Goal: Information Seeking & Learning: Check status

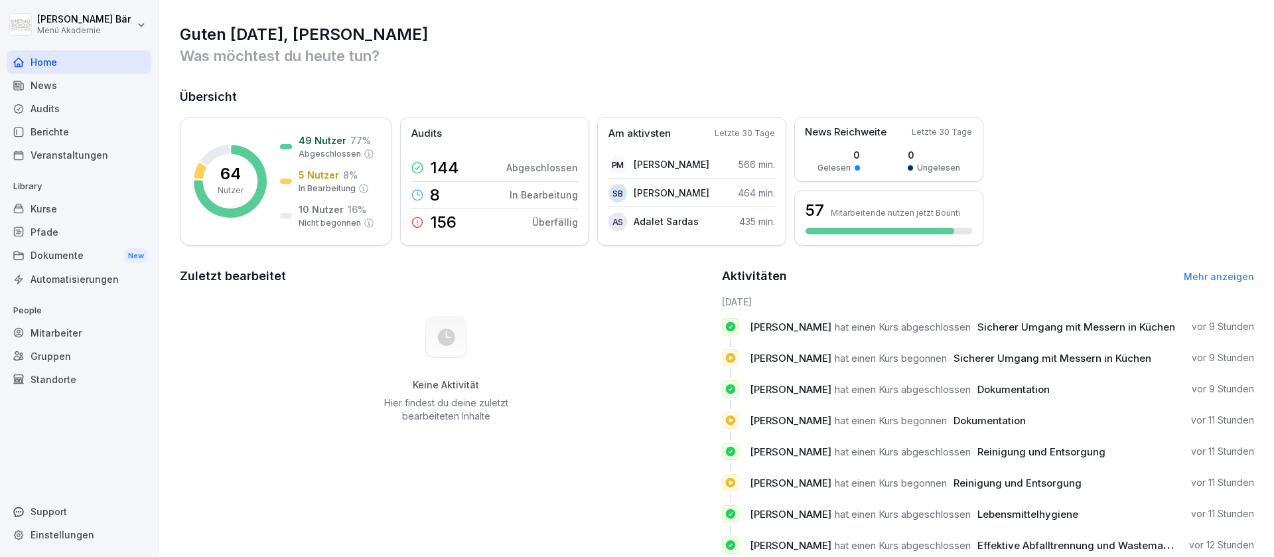
click at [94, 134] on div "Berichte" at bounding box center [79, 131] width 145 height 23
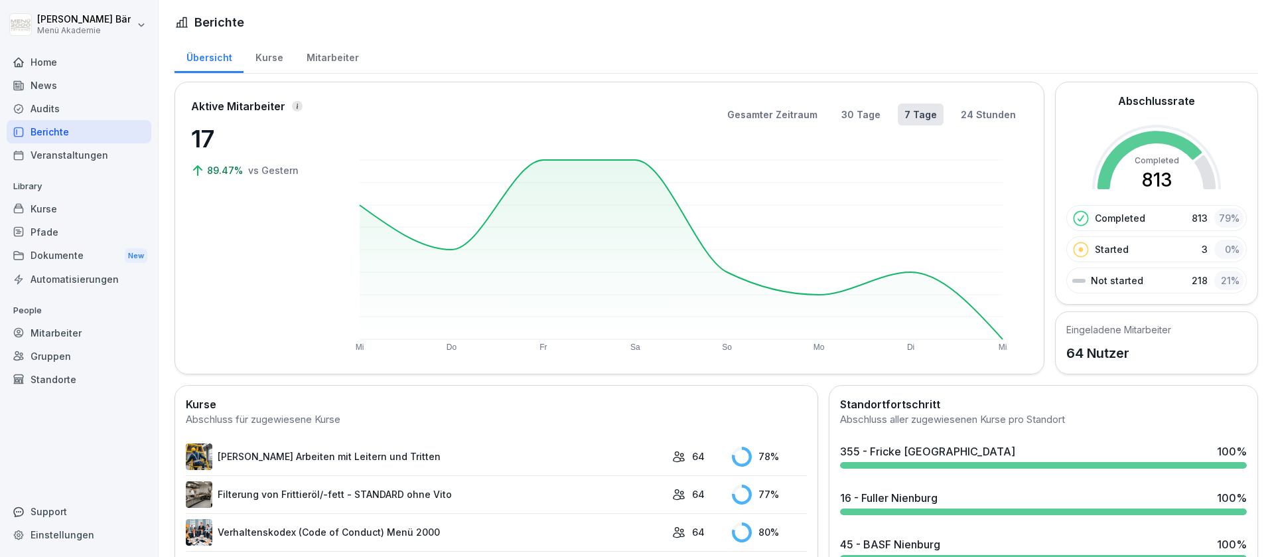
click at [331, 55] on div "Mitarbeiter" at bounding box center [333, 56] width 76 height 34
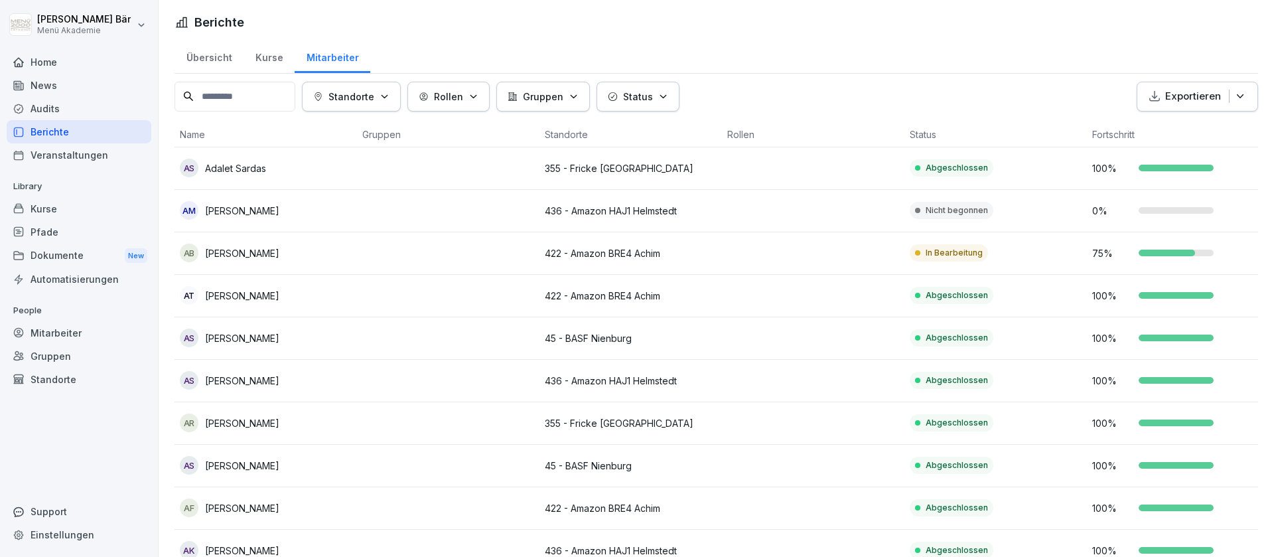
click at [374, 98] on p "Standorte" at bounding box center [352, 97] width 46 height 14
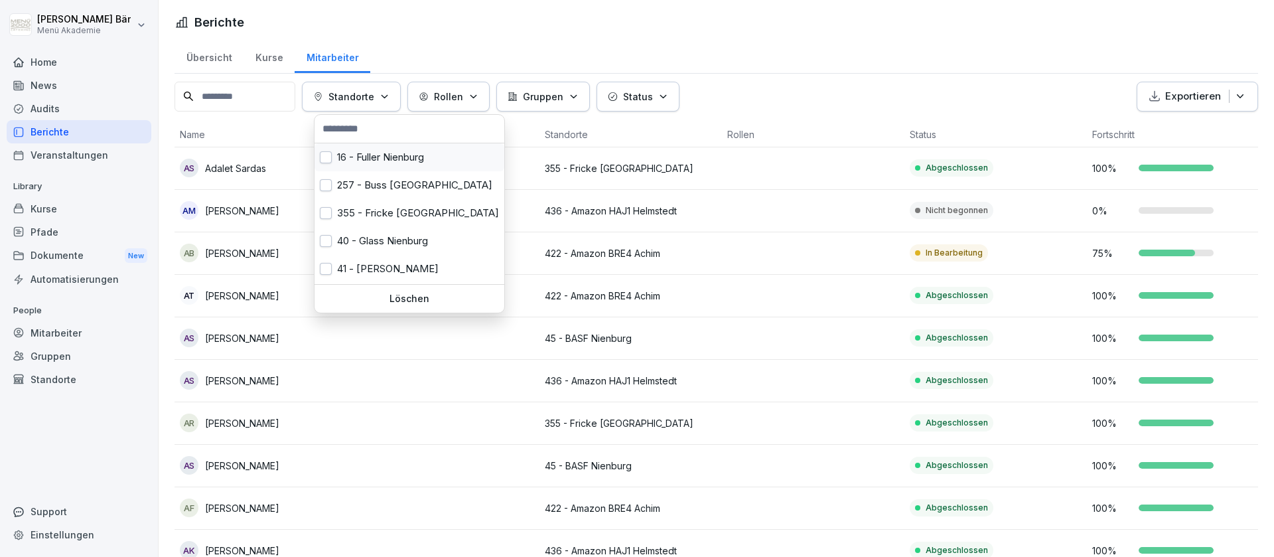
click at [409, 149] on div "16 - Fuller Nienburg" at bounding box center [410, 157] width 190 height 28
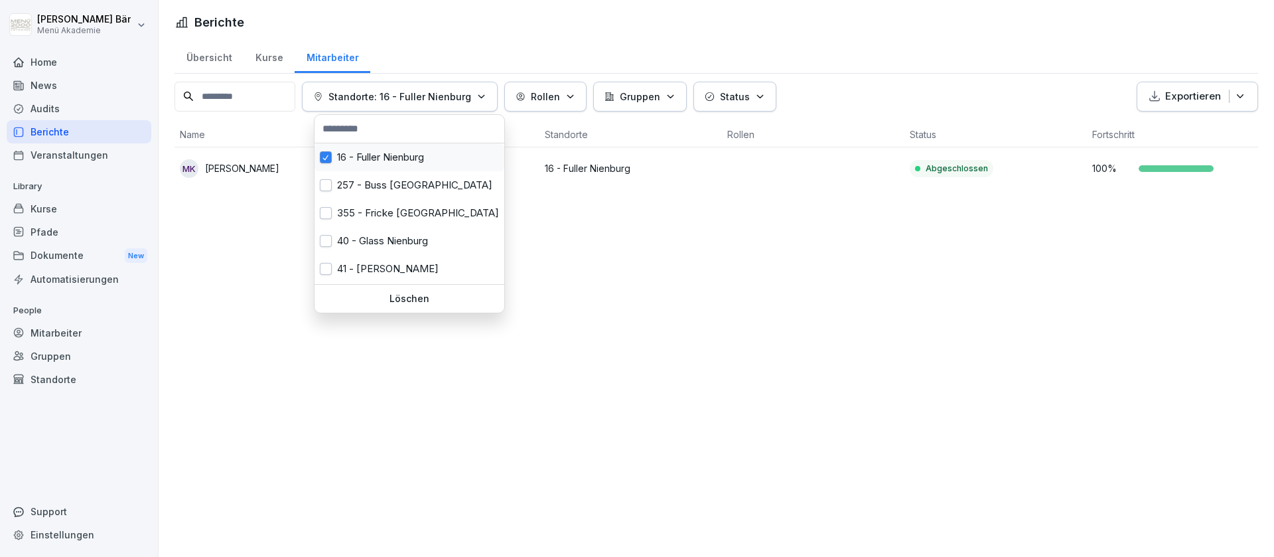
click at [409, 149] on div "16 - Fuller Nienburg" at bounding box center [410, 157] width 190 height 28
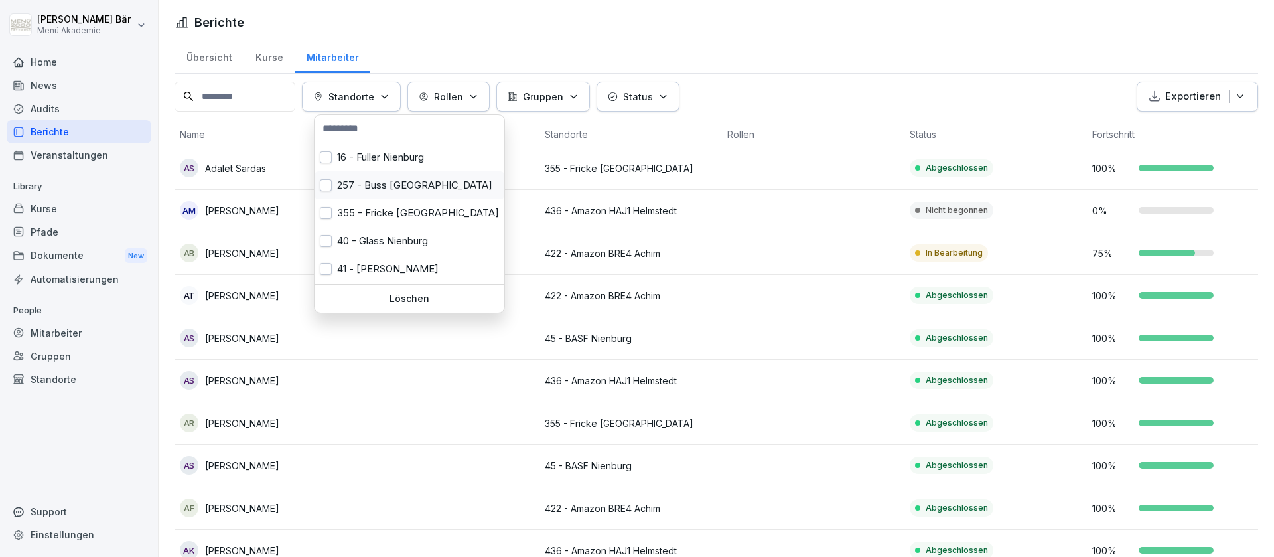
click at [405, 188] on div "257 - Buss [GEOGRAPHIC_DATA]" at bounding box center [410, 185] width 190 height 28
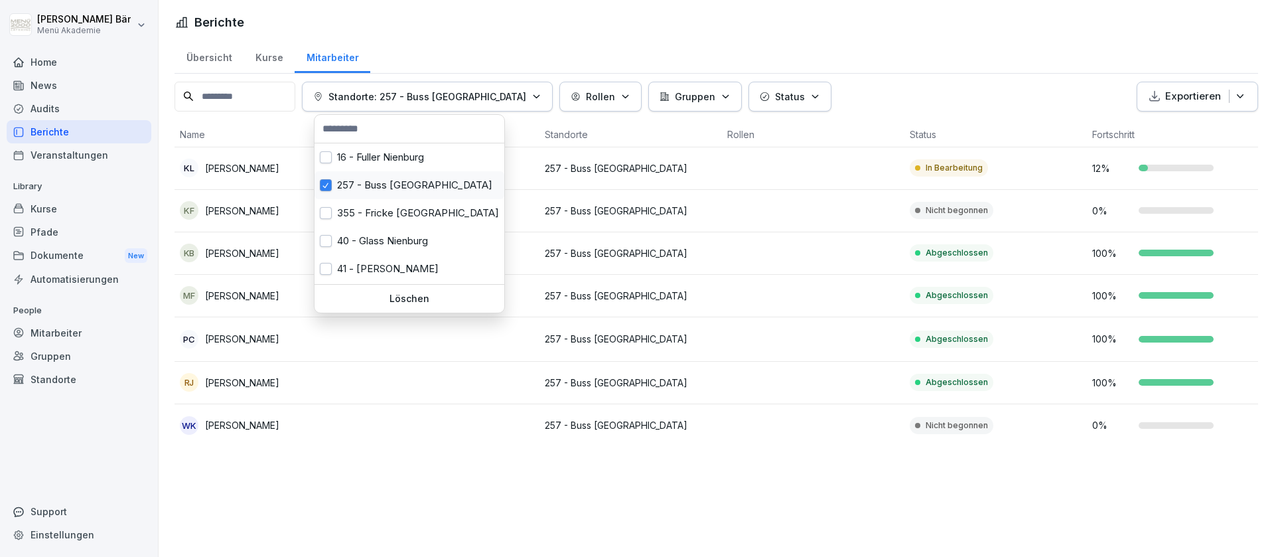
click at [405, 188] on div "257 - Buss [GEOGRAPHIC_DATA]" at bounding box center [410, 185] width 190 height 28
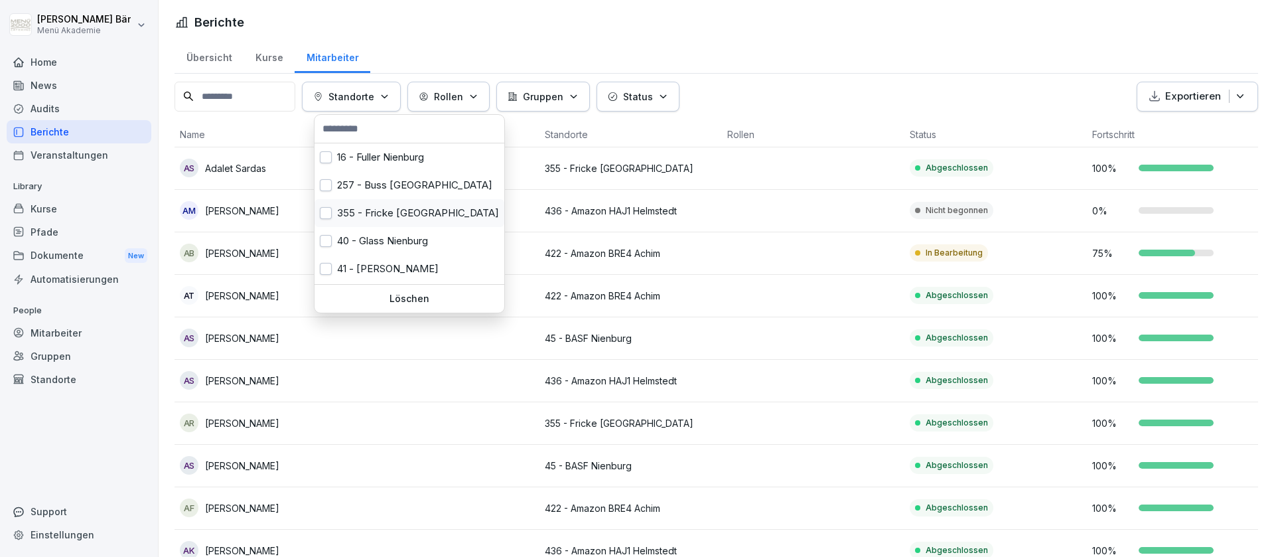
click at [404, 211] on div "355 - Fricke [GEOGRAPHIC_DATA]" at bounding box center [410, 213] width 190 height 28
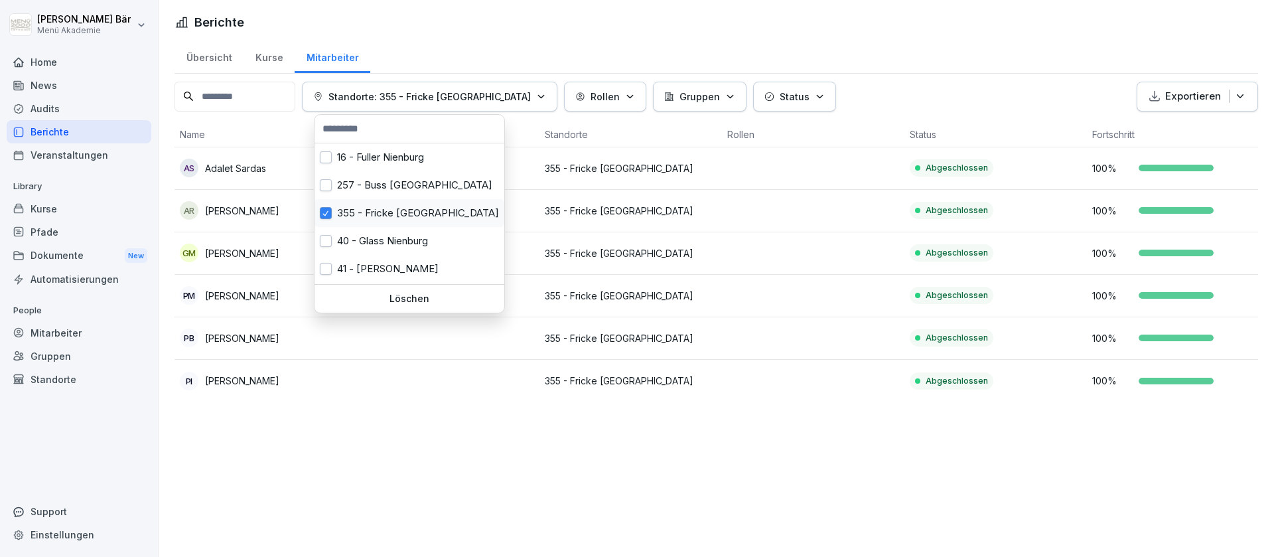
click at [404, 211] on div "355 - Fricke [GEOGRAPHIC_DATA]" at bounding box center [410, 213] width 190 height 28
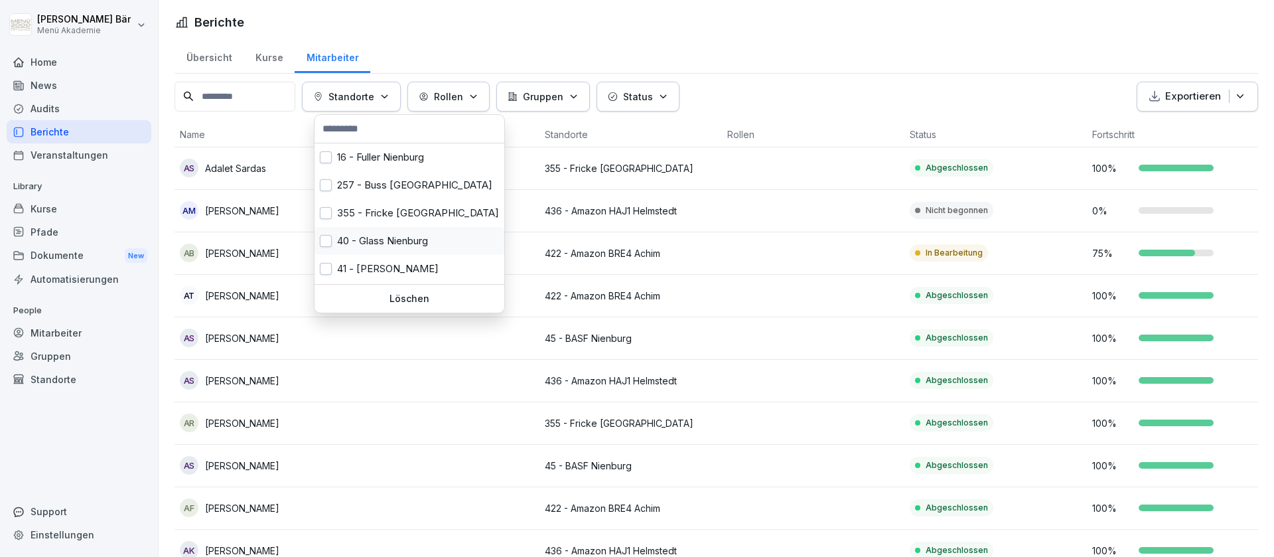
click at [400, 240] on div "40 - Glass Nienburg" at bounding box center [410, 241] width 190 height 28
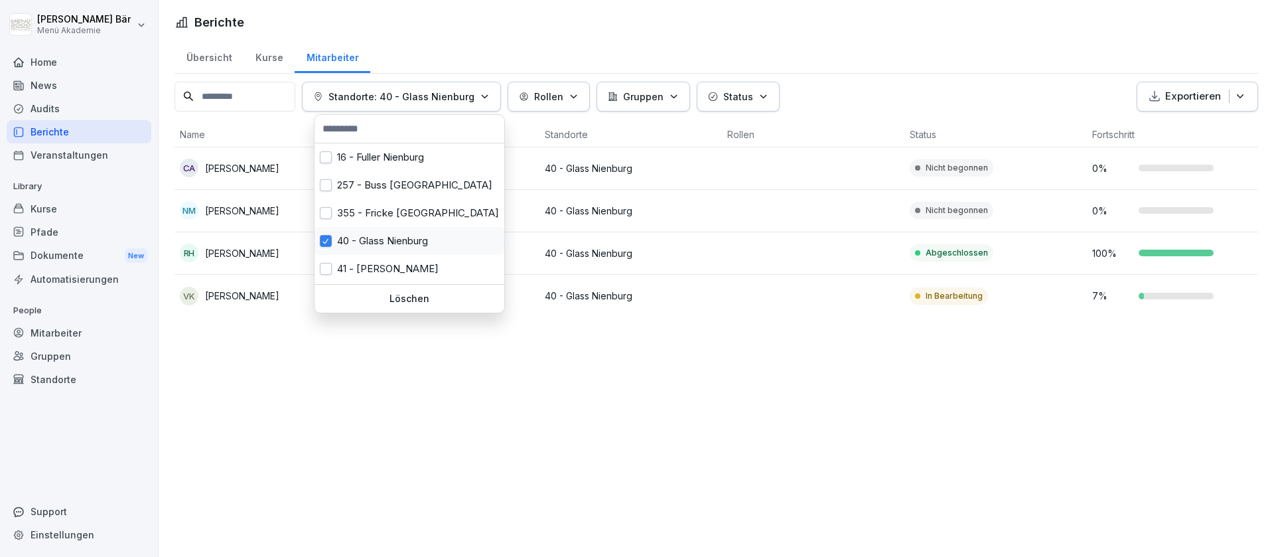
click at [400, 236] on div "40 - Glass Nienburg" at bounding box center [410, 241] width 190 height 28
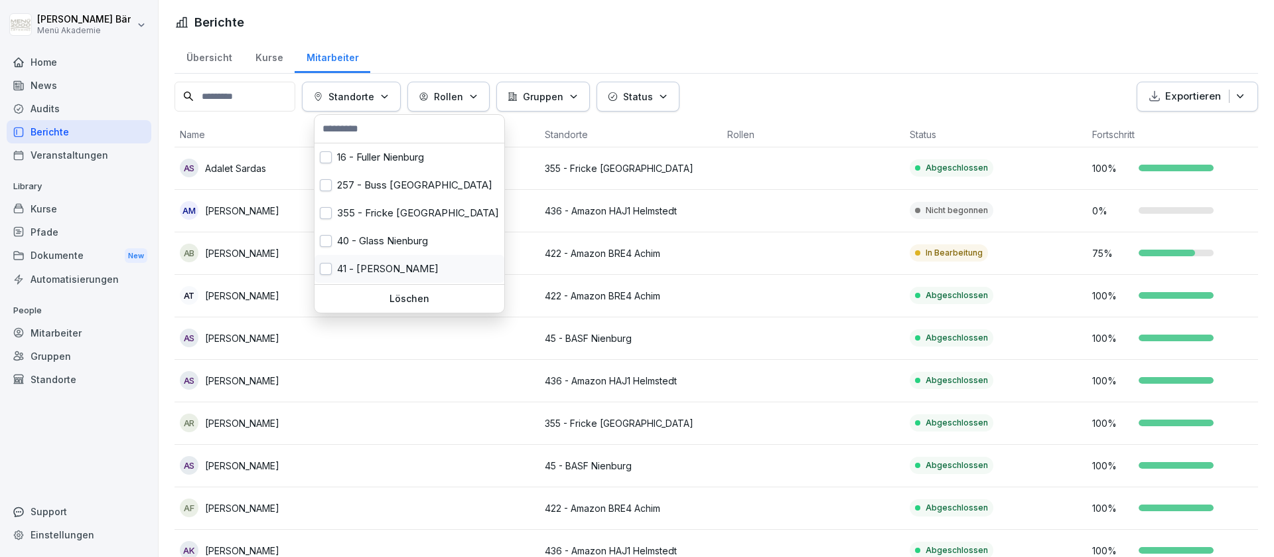
click at [397, 260] on div "41 - [PERSON_NAME]" at bounding box center [410, 269] width 190 height 28
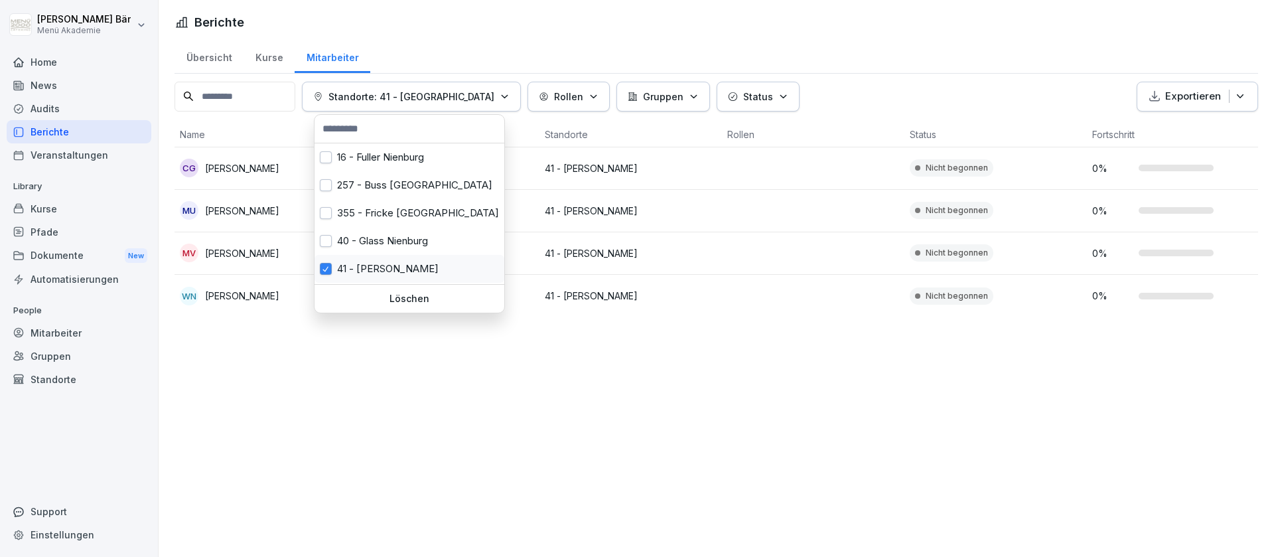
click at [397, 260] on div "41 - [PERSON_NAME]" at bounding box center [410, 269] width 190 height 28
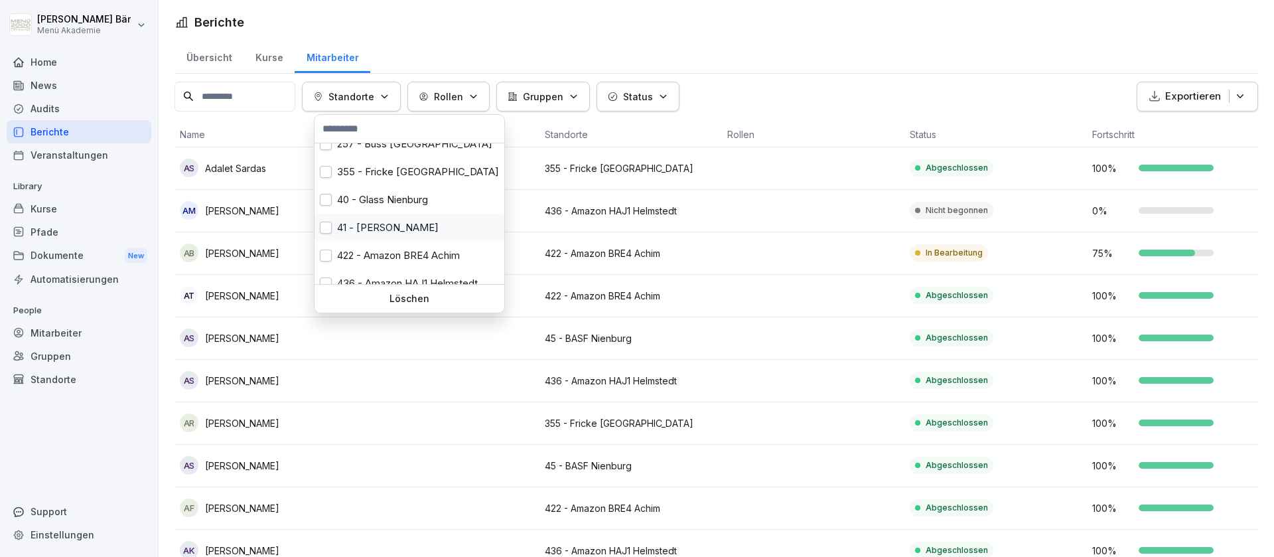
scroll to position [60, 0]
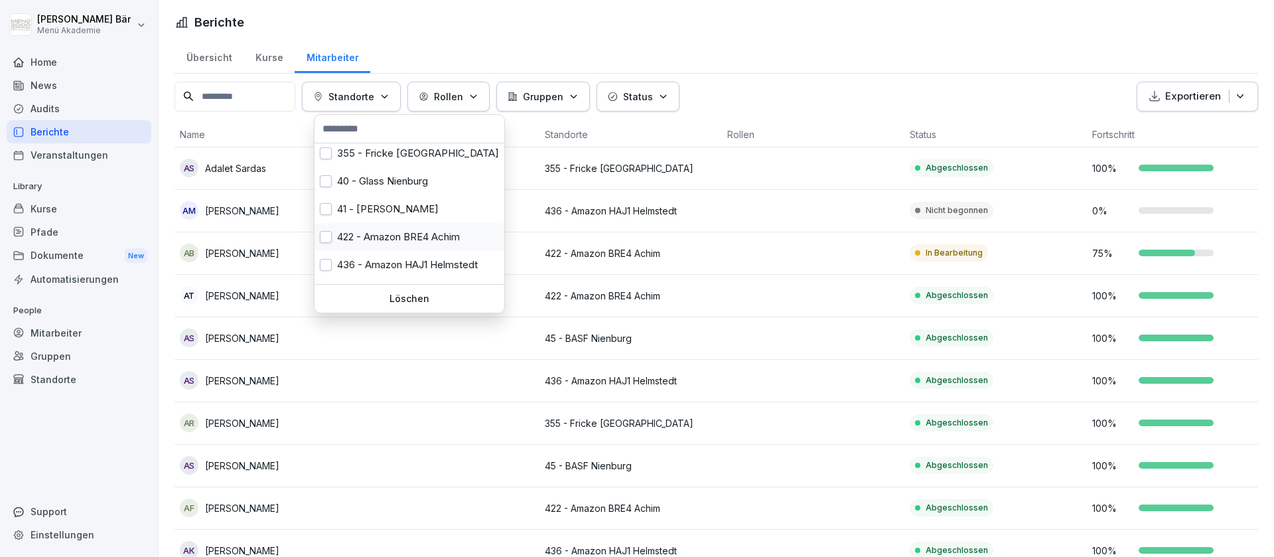
drag, startPoint x: 400, startPoint y: 253, endPoint x: 391, endPoint y: 237, distance: 18.1
click at [391, 237] on div "16 - Fuller Nienburg 257 - Buss [GEOGRAPHIC_DATA] 355 - [GEOGRAPHIC_DATA] [GEOG…" at bounding box center [410, 213] width 190 height 141
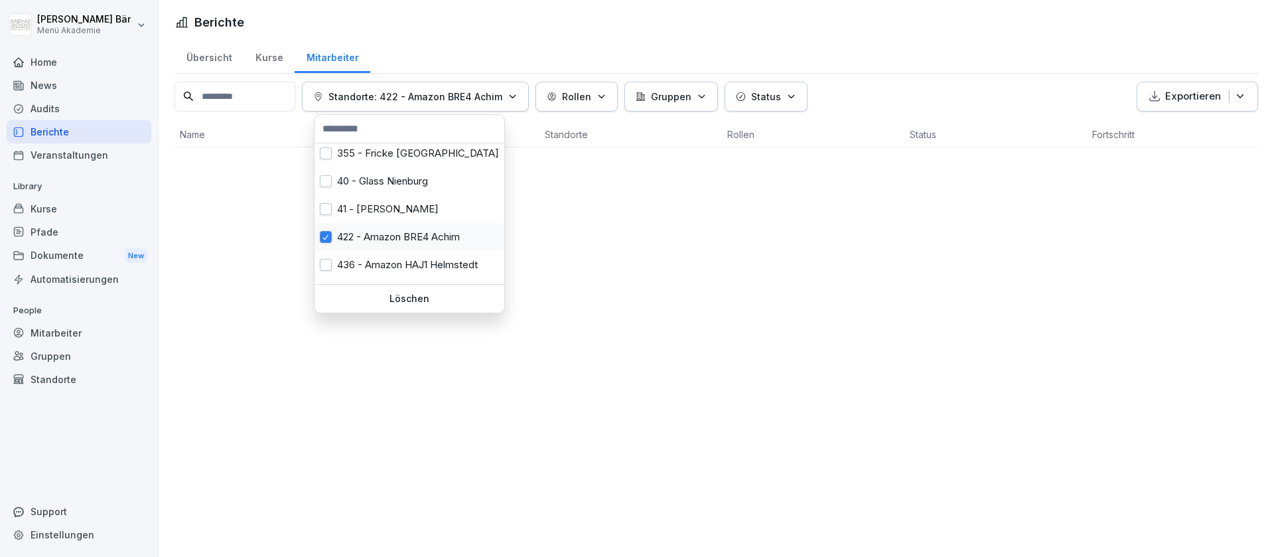
click at [391, 237] on div "422 - Amazon BRE4 Achim" at bounding box center [410, 237] width 190 height 28
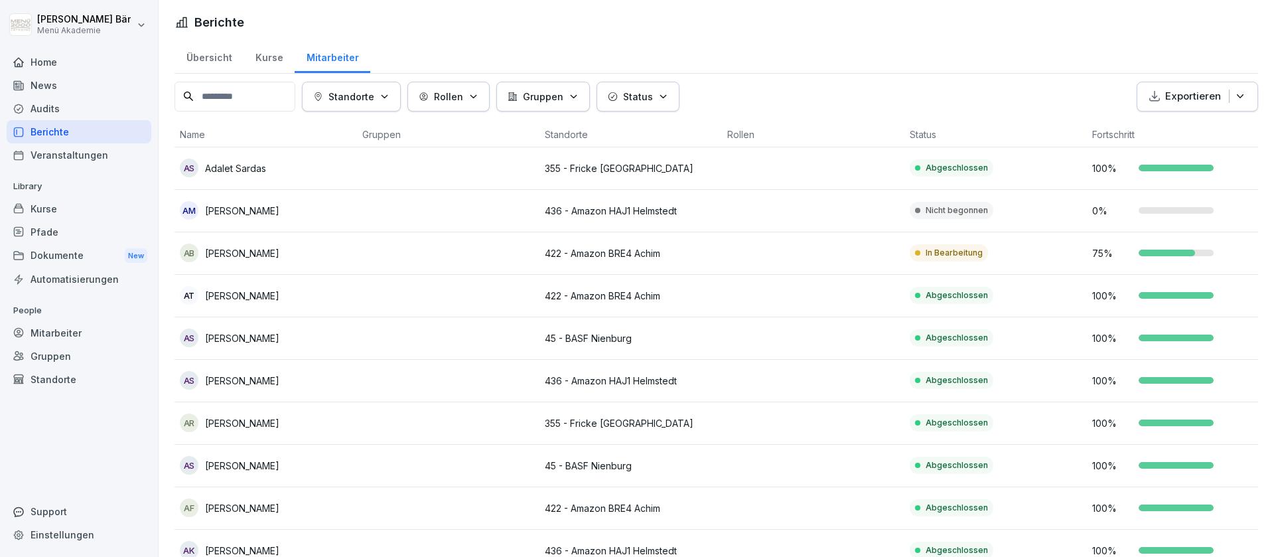
click at [390, 92] on icon "button" at bounding box center [385, 97] width 10 height 10
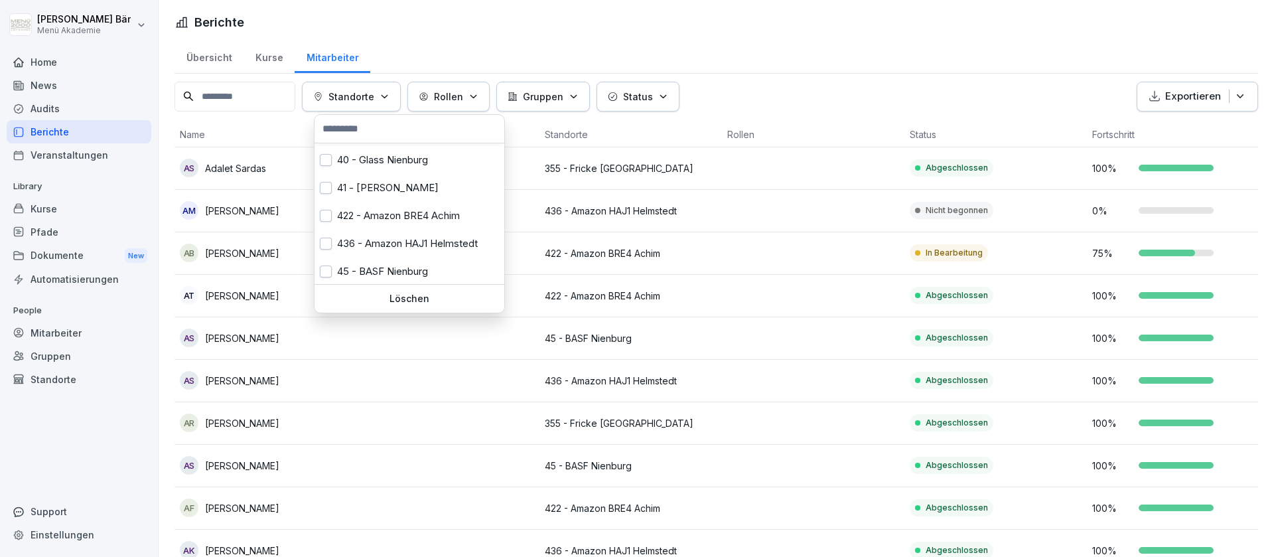
scroll to position [83, 0]
click at [366, 242] on div "436 - Amazon HAJ1 Helmstedt" at bounding box center [410, 242] width 190 height 28
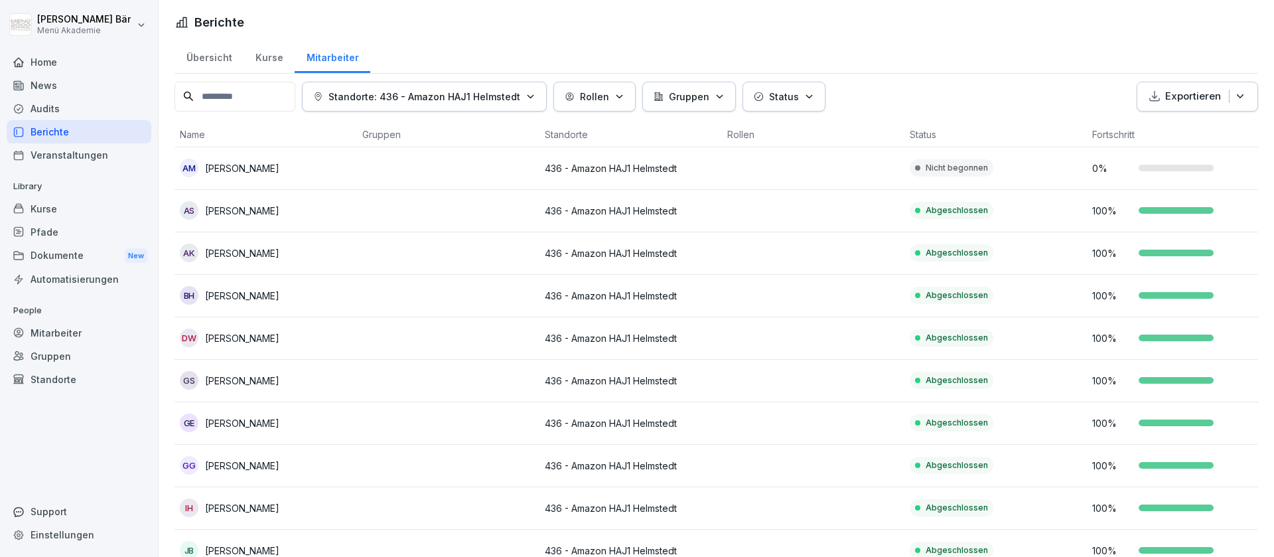
click at [1022, 112] on html "[PERSON_NAME] Menü Akademie Home News Audits Berichte Veranstaltungen Library K…" at bounding box center [637, 278] width 1274 height 557
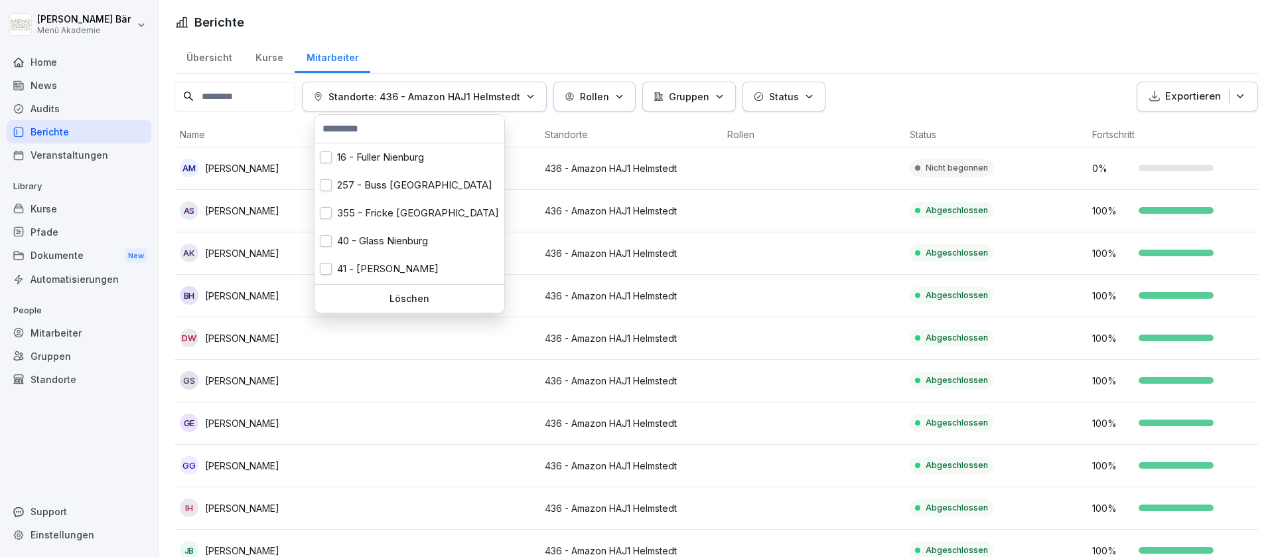
click at [420, 90] on p "Standorte: 436 - Amazon HAJ1 Helmstedt" at bounding box center [425, 97] width 192 height 14
click at [441, 238] on div "436 - Amazon HAJ1 Helmstedt" at bounding box center [410, 242] width 190 height 28
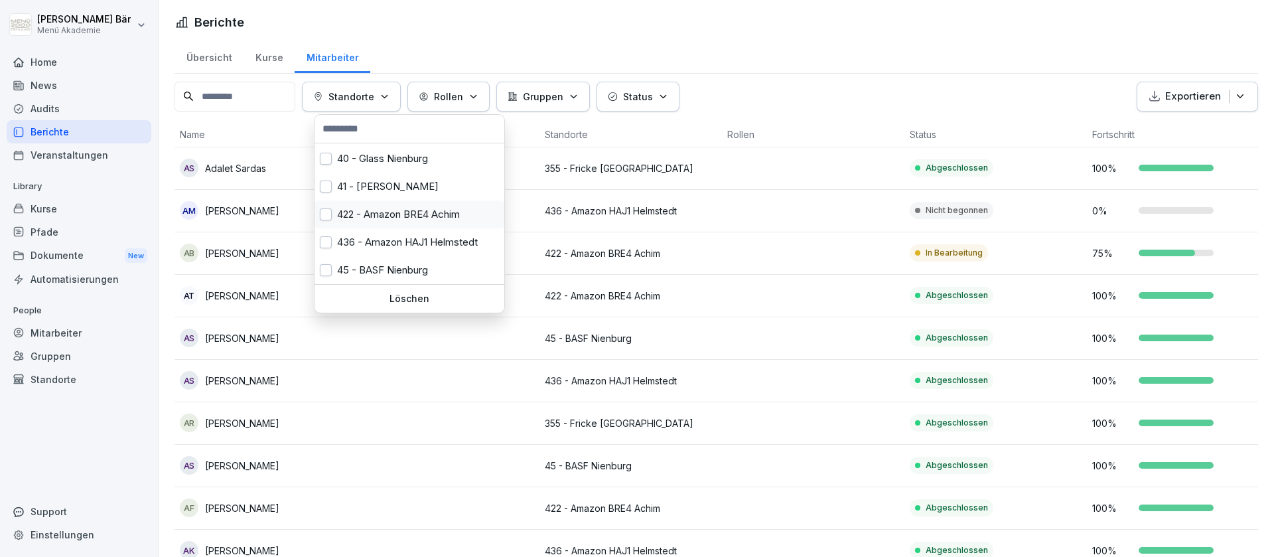
click at [424, 214] on div "422 - Amazon BRE4 Achim" at bounding box center [410, 214] width 190 height 28
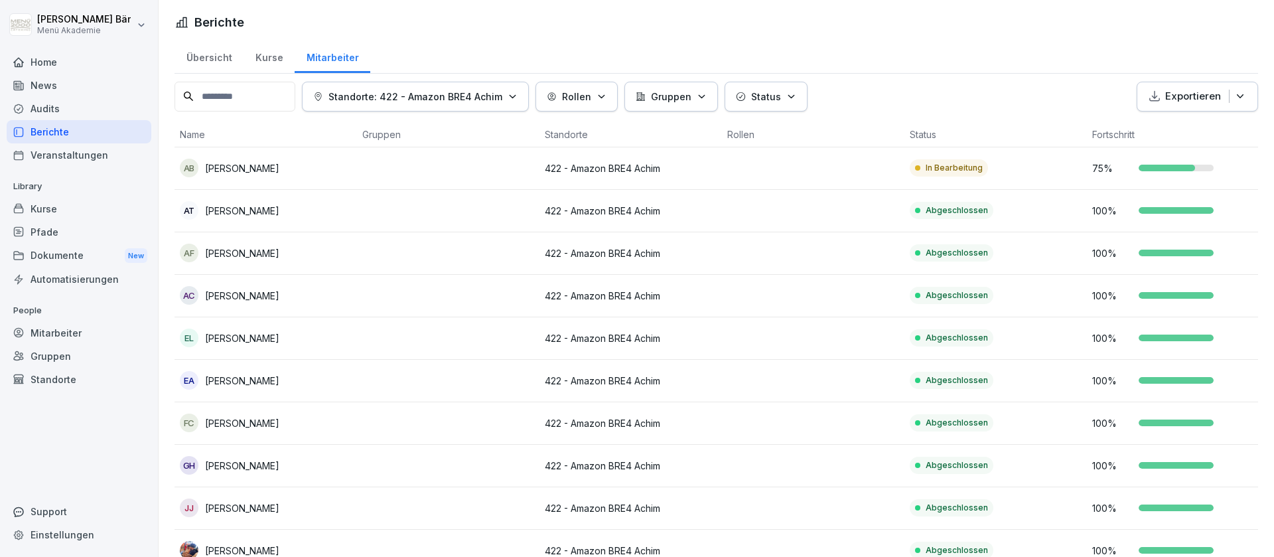
click at [842, 98] on html "[PERSON_NAME] Menü Akademie Home News Audits Berichte Veranstaltungen Library K…" at bounding box center [637, 278] width 1274 height 557
click at [449, 80] on div "Übersicht Kurse Mitarbeiter Standorte: 422 - Amazon BRE4 [PERSON_NAME] Gruppen …" at bounding box center [717, 523] width 1116 height 968
click at [449, 82] on button "Standorte: 422 - Amazon BRE4 Achim" at bounding box center [415, 97] width 227 height 30
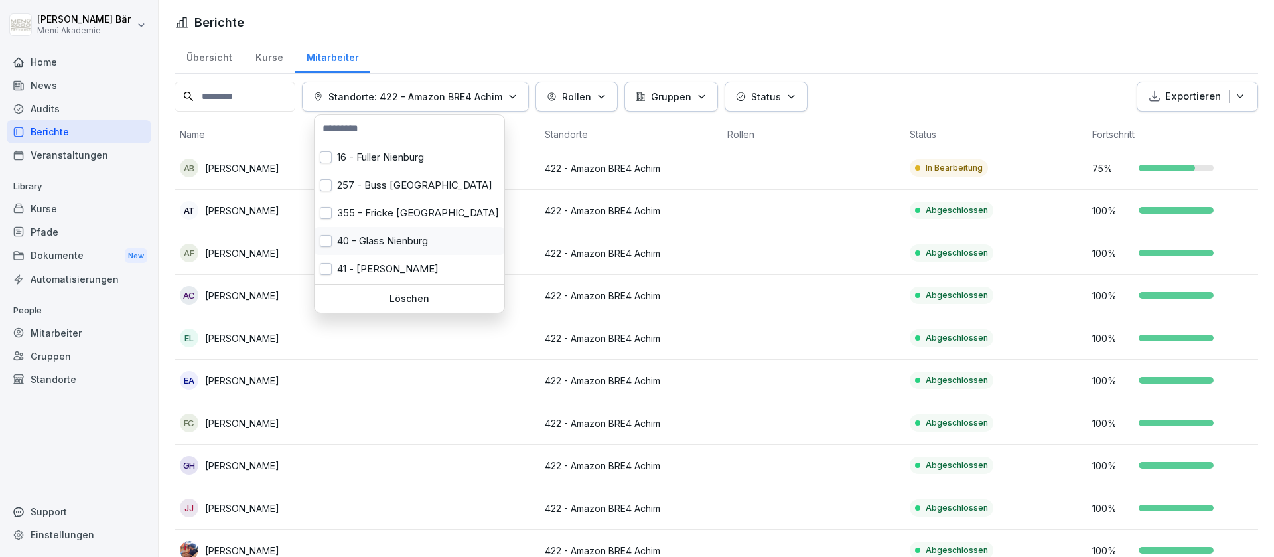
scroll to position [83, 0]
click at [401, 264] on div "45 - BASF Nienburg" at bounding box center [410, 270] width 190 height 28
